Goal: Task Accomplishment & Management: Complete application form

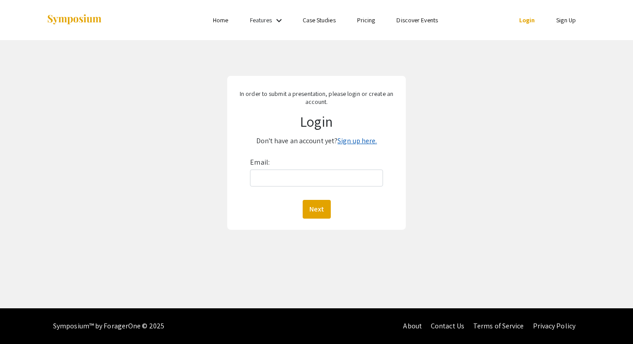
click at [357, 143] on link "Sign up here." at bounding box center [356, 140] width 39 height 9
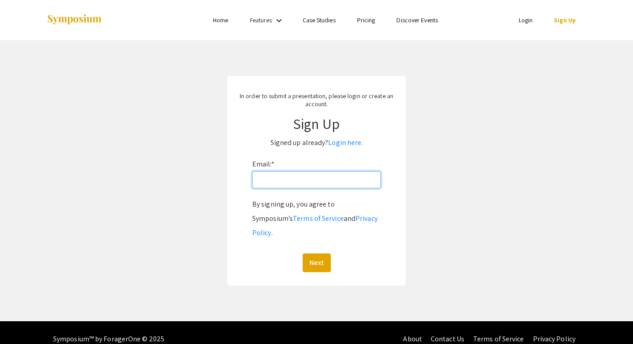
click at [277, 182] on input "Email: *" at bounding box center [316, 179] width 128 height 17
type input "[PERSON_NAME][EMAIL_ADDRESS][PERSON_NAME][DOMAIN_NAME]"
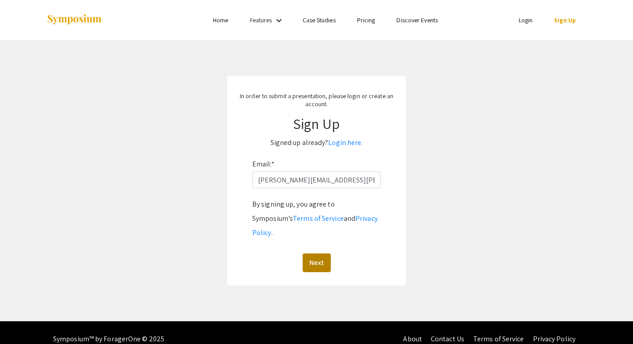
click at [322, 253] on button "Next" at bounding box center [317, 262] width 28 height 19
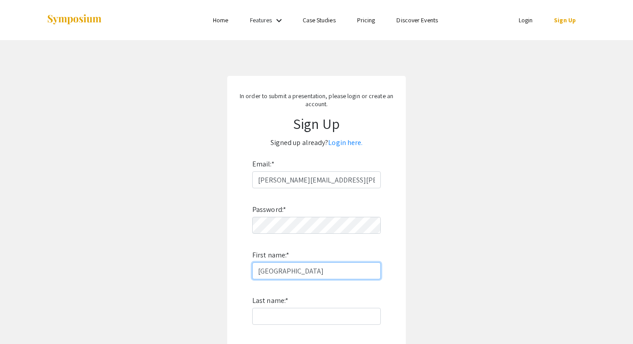
type input "[GEOGRAPHIC_DATA]"
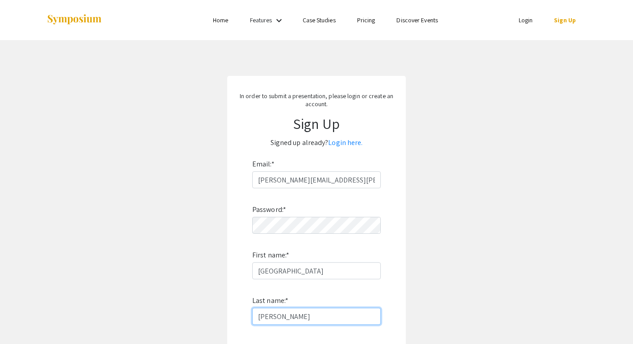
scroll to position [108, 0]
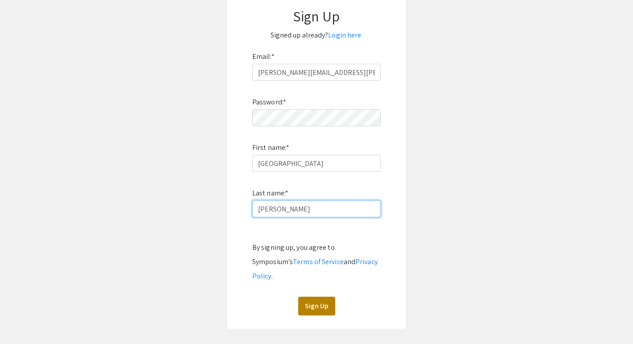
type input "[PERSON_NAME]"
click at [315, 297] on button "Sign Up" at bounding box center [316, 306] width 37 height 19
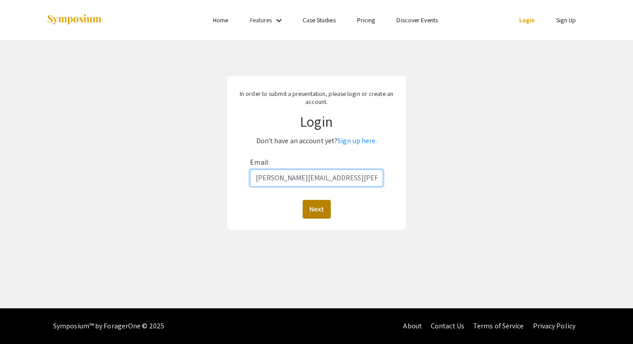
type input "[PERSON_NAME][EMAIL_ADDRESS][PERSON_NAME][DOMAIN_NAME]"
click at [315, 213] on button "Next" at bounding box center [317, 209] width 28 height 19
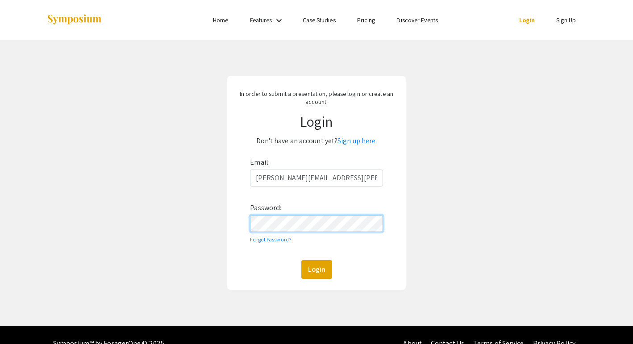
click at [316, 269] on button "Login" at bounding box center [316, 269] width 31 height 19
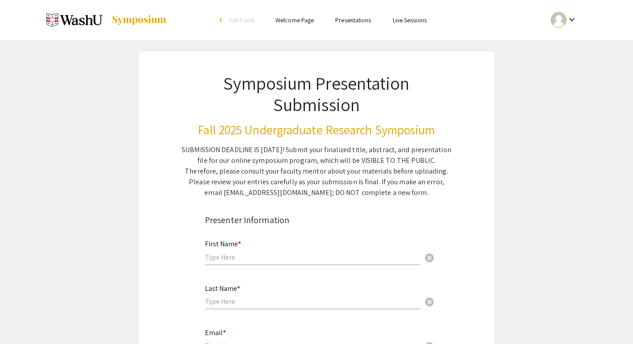
click at [260, 259] on input "text" at bounding box center [312, 257] width 215 height 9
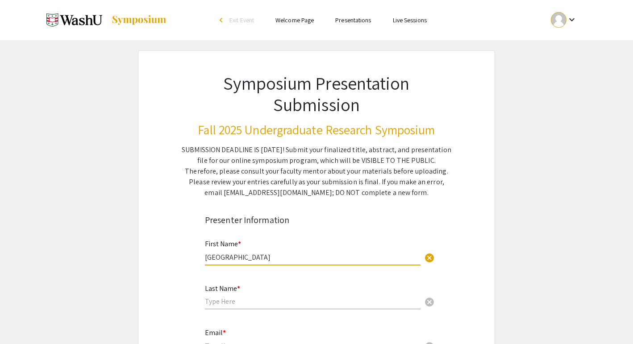
type input "[GEOGRAPHIC_DATA]"
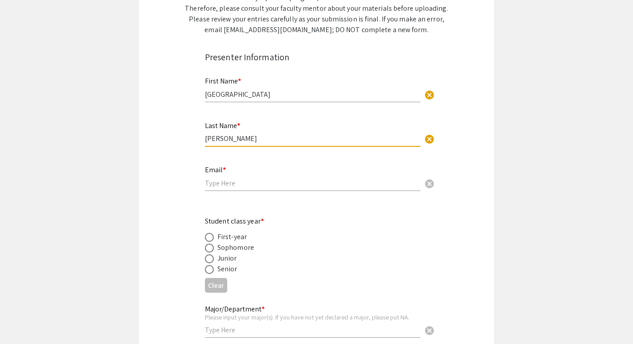
scroll to position [133, 0]
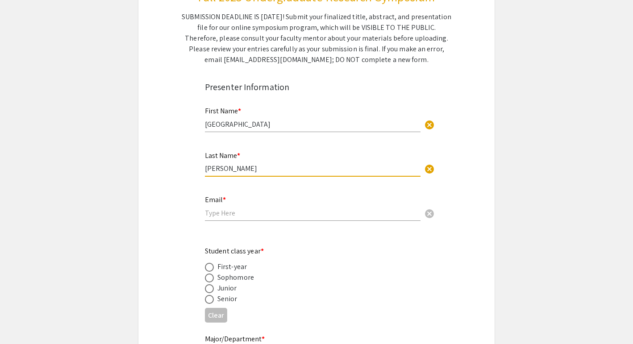
type input "[PERSON_NAME]"
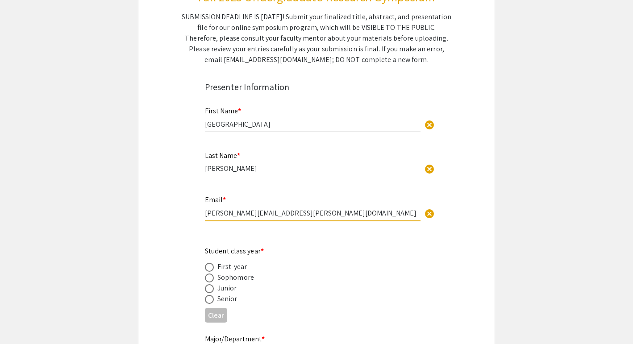
type input "[PERSON_NAME][EMAIL_ADDRESS][PERSON_NAME][DOMAIN_NAME]"
click at [209, 301] on span at bounding box center [209, 299] width 9 height 9
click at [209, 301] on input "radio" at bounding box center [209, 299] width 9 height 9
radio input "true"
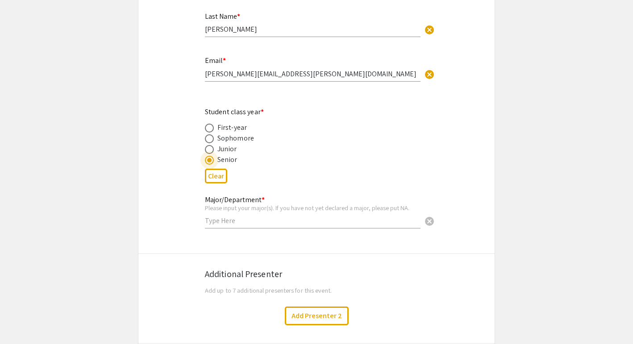
scroll to position [274, 0]
click at [229, 218] on input "text" at bounding box center [312, 219] width 215 height 9
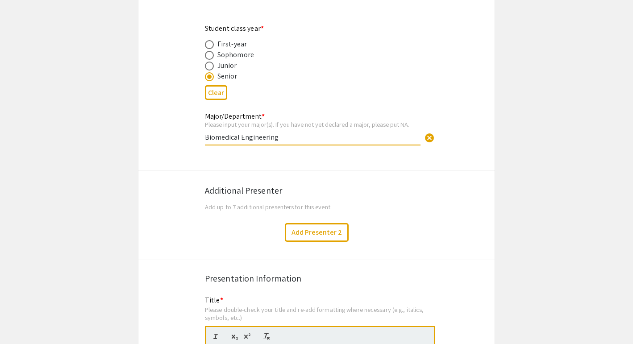
scroll to position [358, 0]
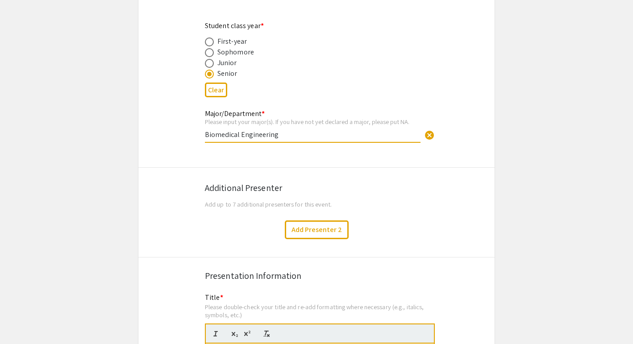
type input "Biomedical Engineering"
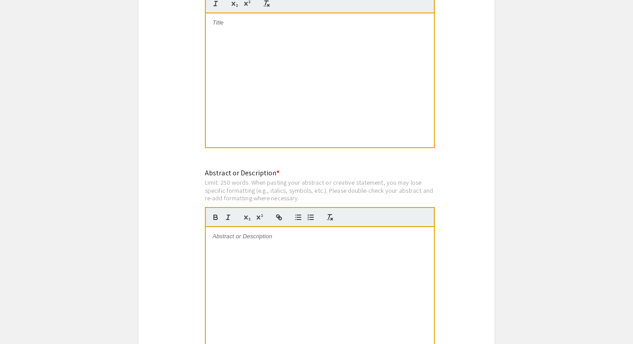
scroll to position [505, 0]
